Goal: Use online tool/utility: Utilize a website feature to perform a specific function

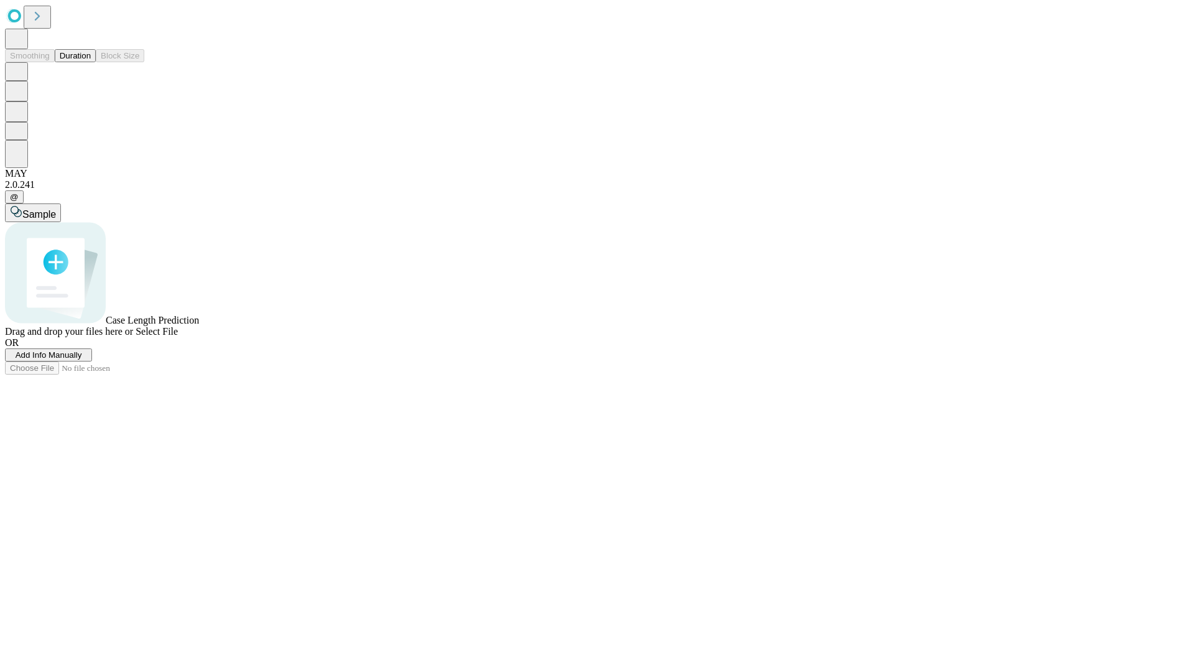
click at [91, 62] on button "Duration" at bounding box center [75, 55] width 41 height 13
click at [82, 360] on span "Add Info Manually" at bounding box center [49, 354] width 67 height 9
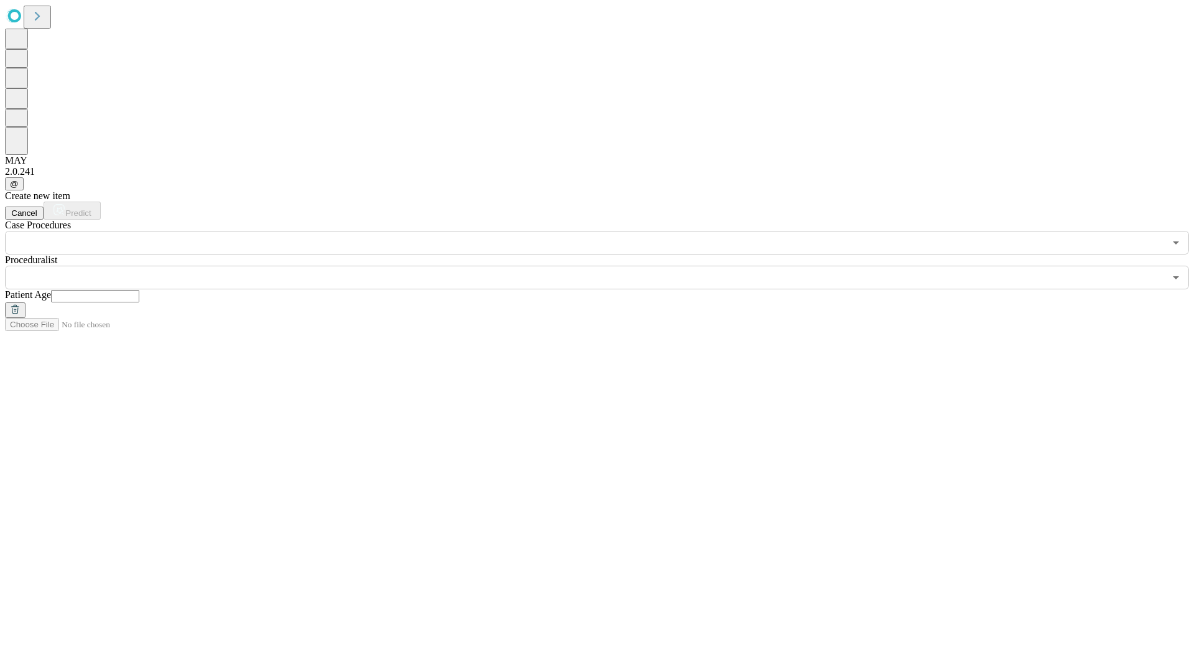
click at [139, 290] on input "text" at bounding box center [95, 296] width 88 height 12
type input "**"
click at [606, 266] on input "text" at bounding box center [585, 278] width 1160 height 24
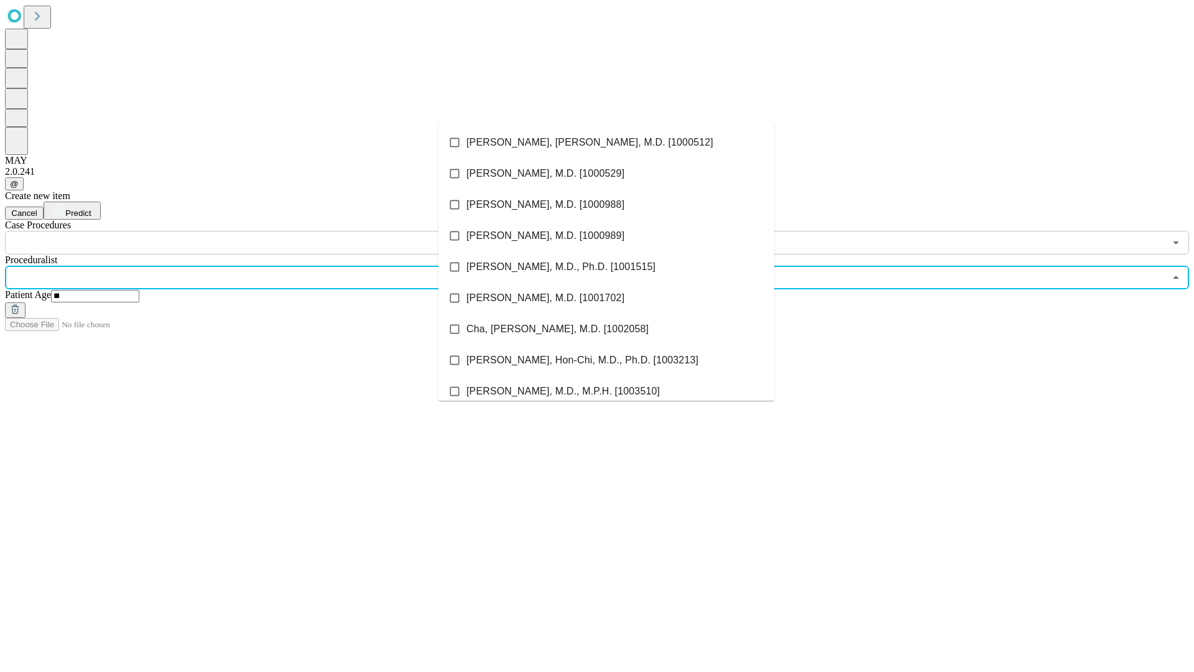
click at [606, 142] on li "[PERSON_NAME], [PERSON_NAME], M.D. [1000512]" at bounding box center [607, 142] width 336 height 31
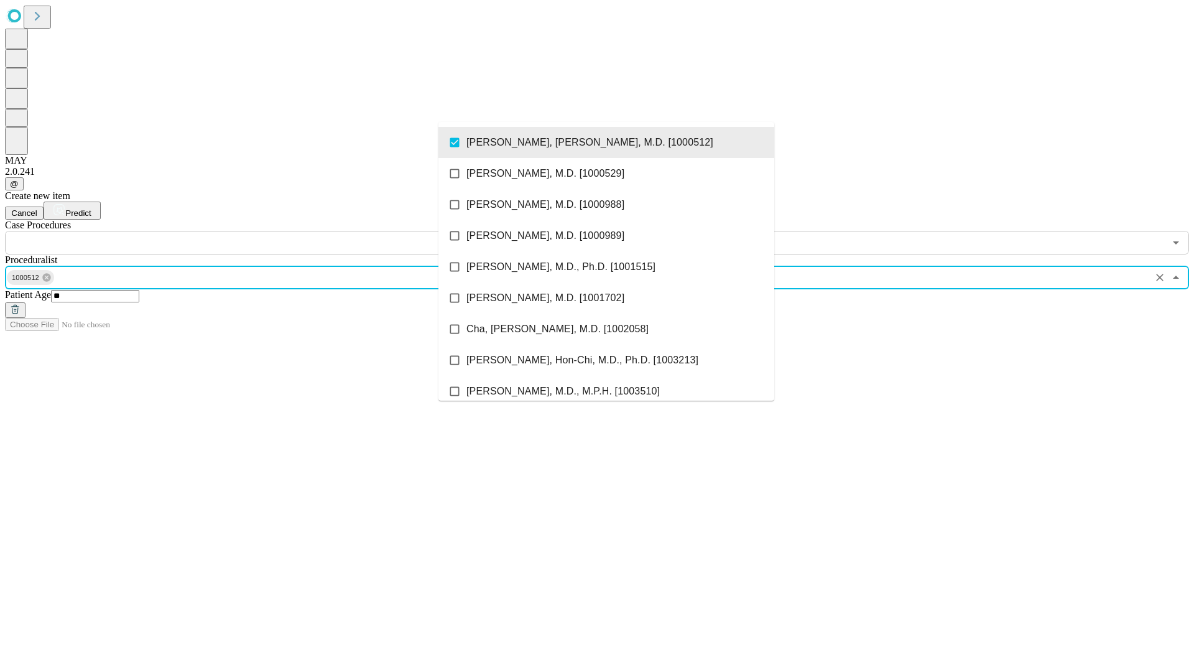
click at [261, 231] on input "text" at bounding box center [585, 243] width 1160 height 24
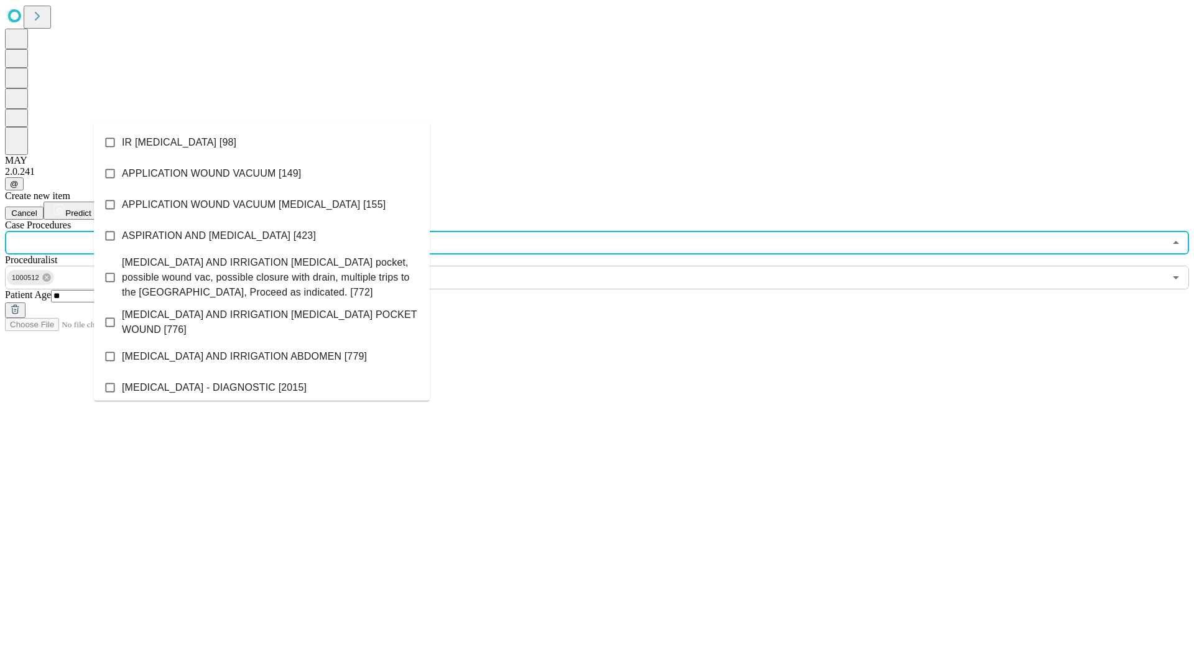
click at [262, 142] on li "IR [MEDICAL_DATA] [98]" at bounding box center [262, 142] width 336 height 31
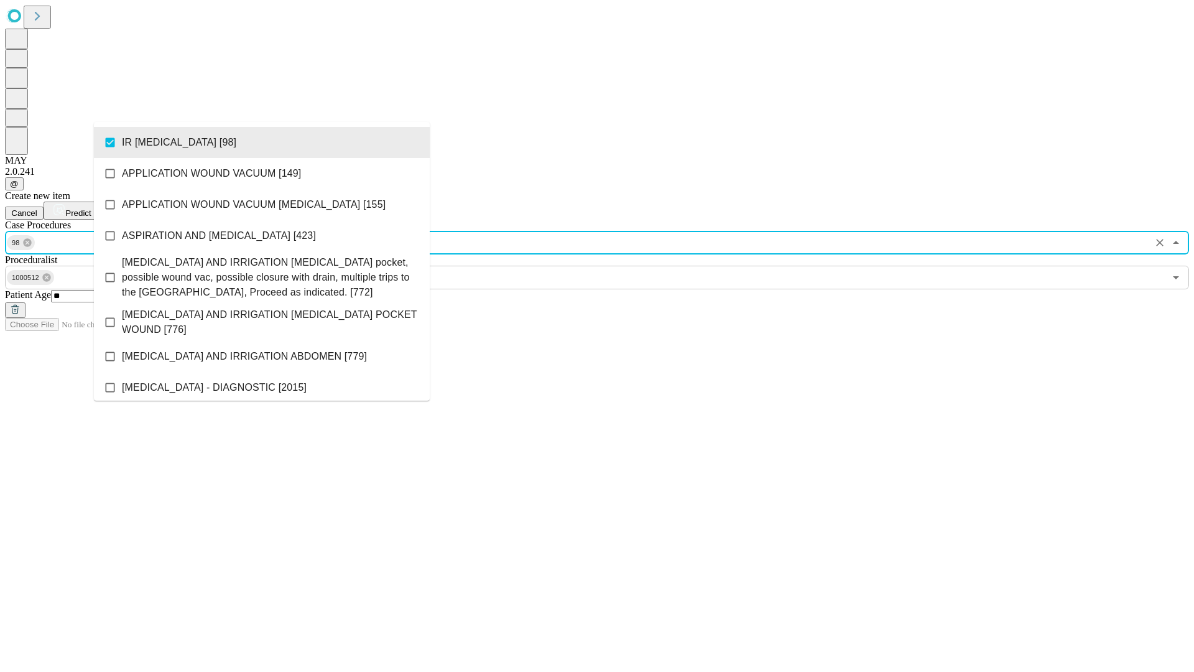
click at [91, 208] on span "Predict" at bounding box center [78, 212] width 26 height 9
